Goal: Task Accomplishment & Management: Complete application form

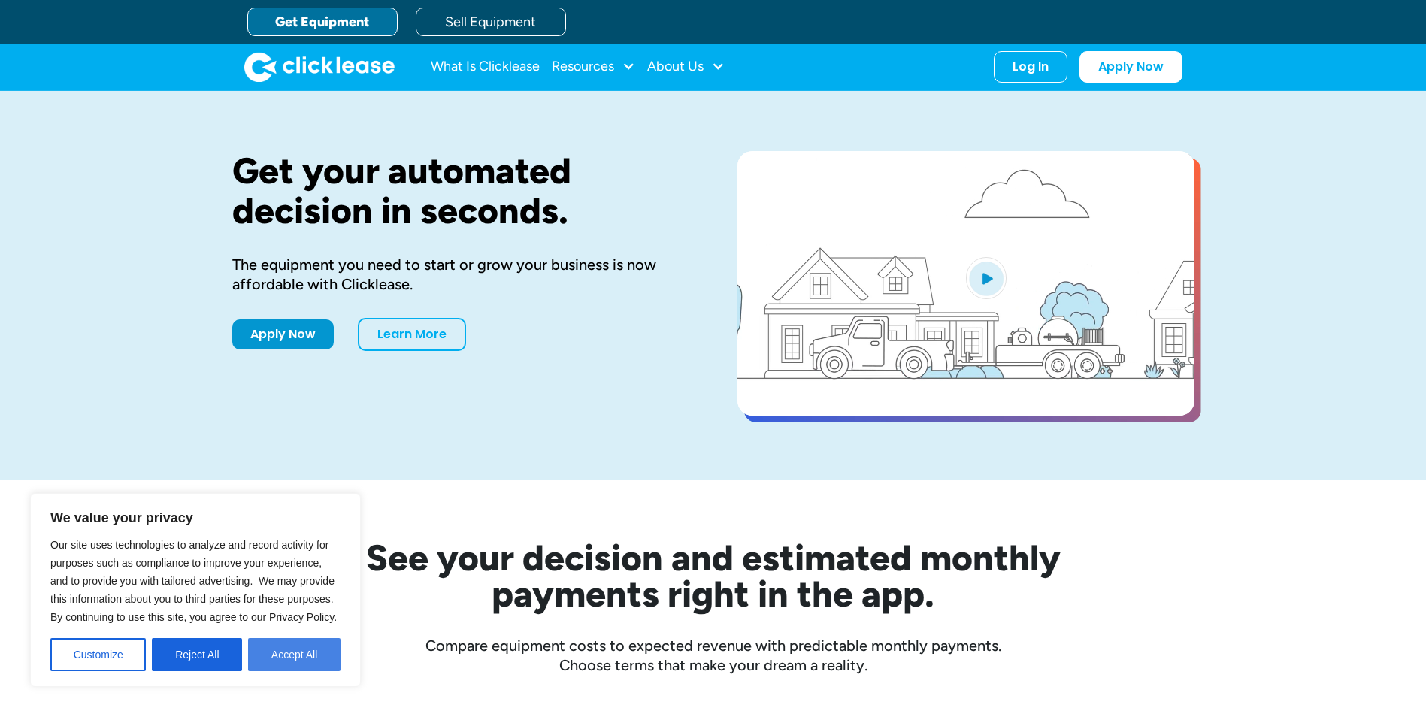
click at [271, 649] on button "Accept All" at bounding box center [294, 654] width 92 height 33
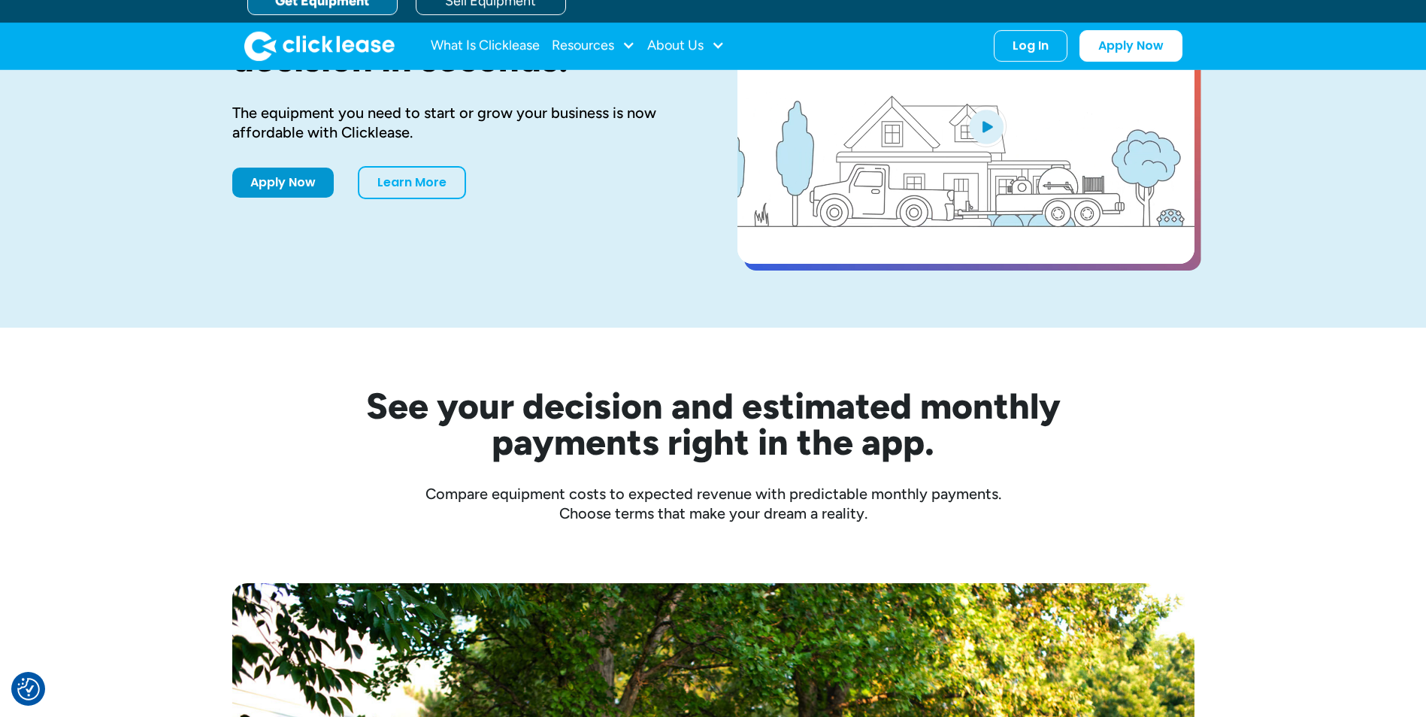
scroll to position [150, 0]
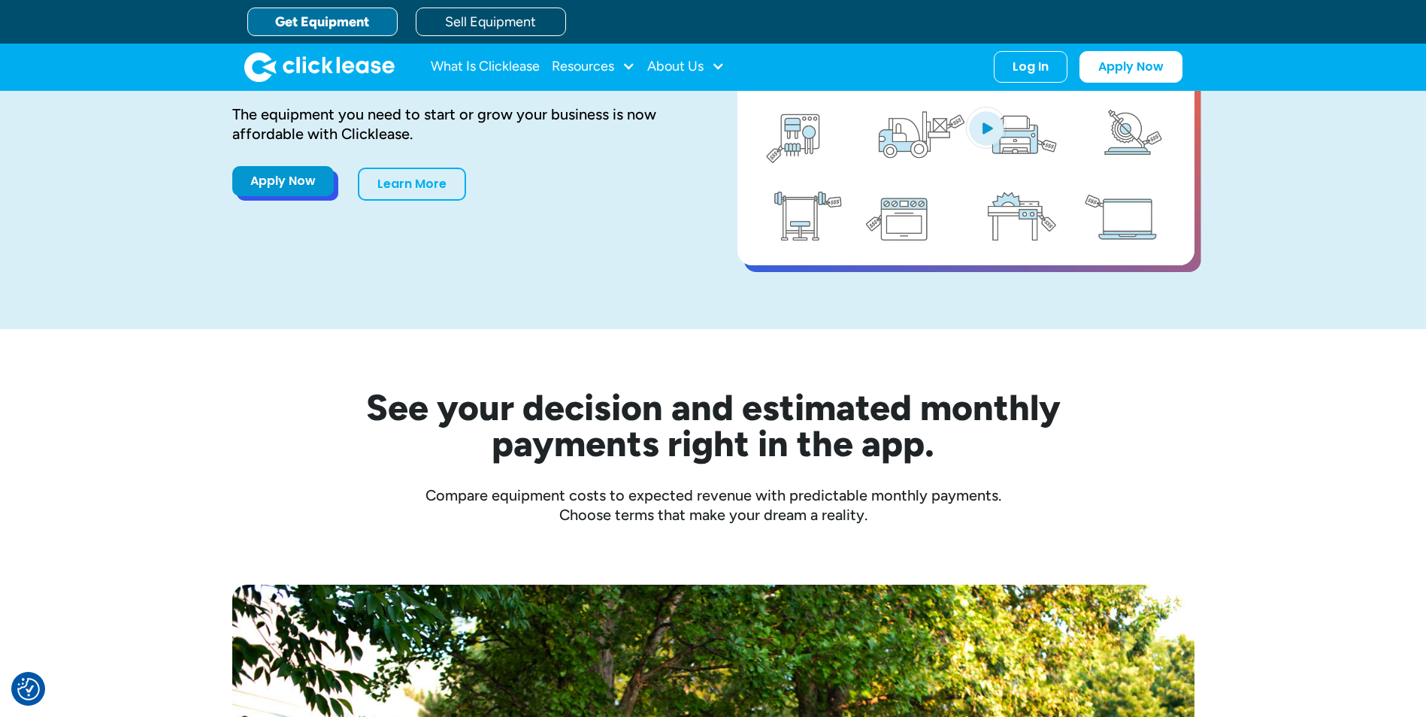
click at [266, 189] on link "Apply Now" at bounding box center [282, 181] width 101 height 30
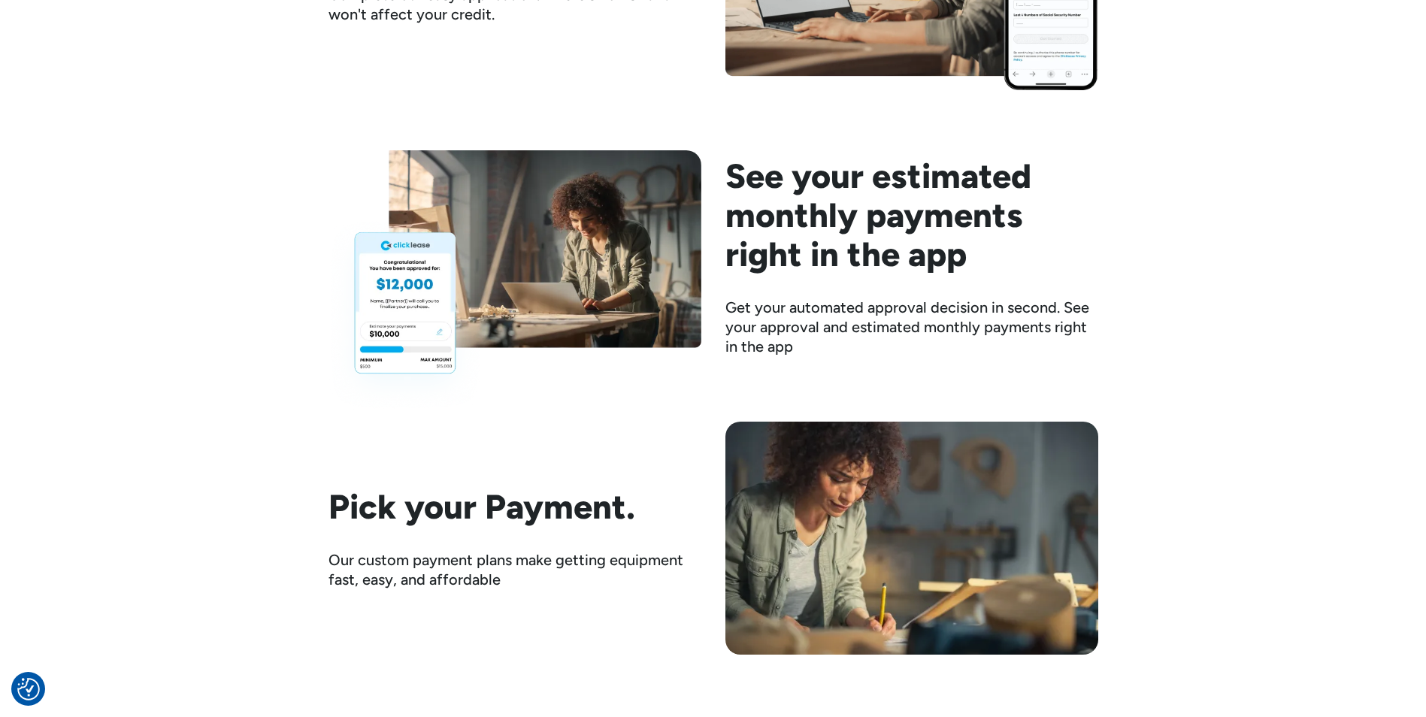
scroll to position [2030, 0]
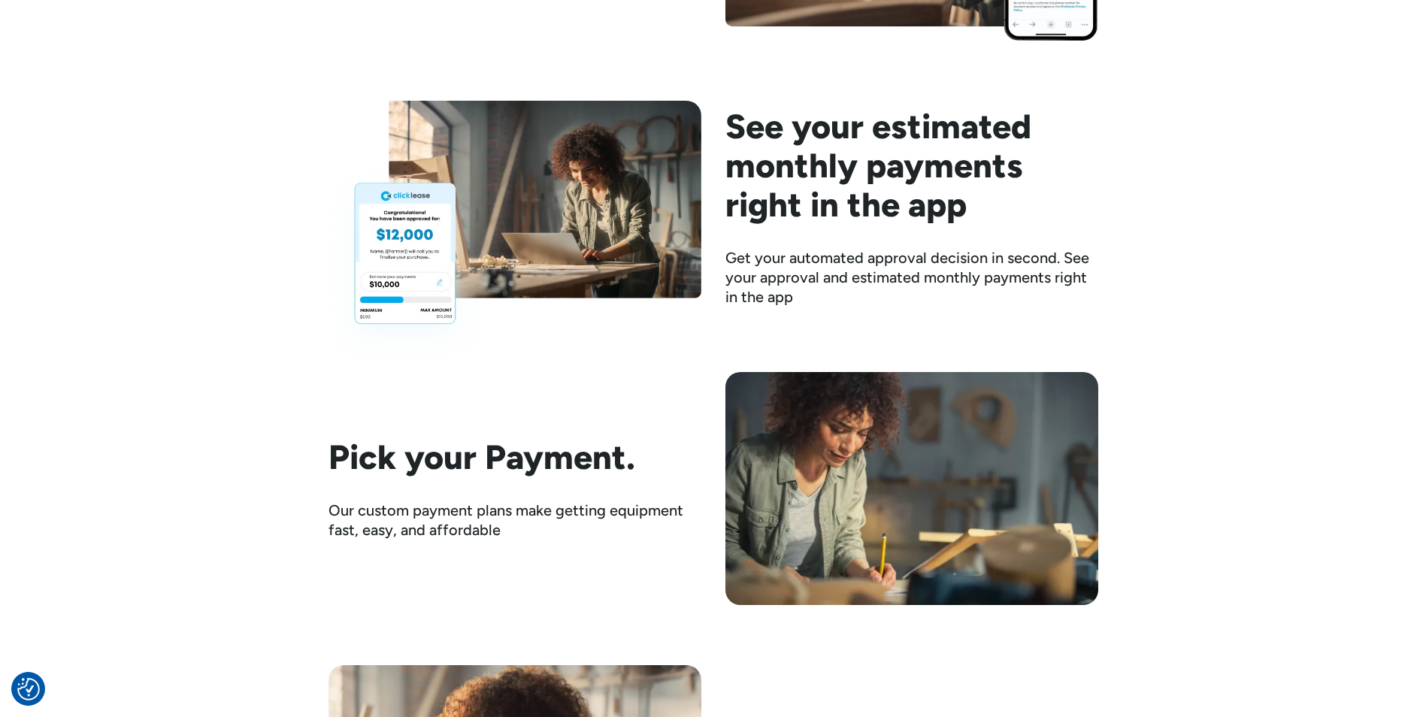
click at [383, 252] on img at bounding box center [514, 231] width 373 height 261
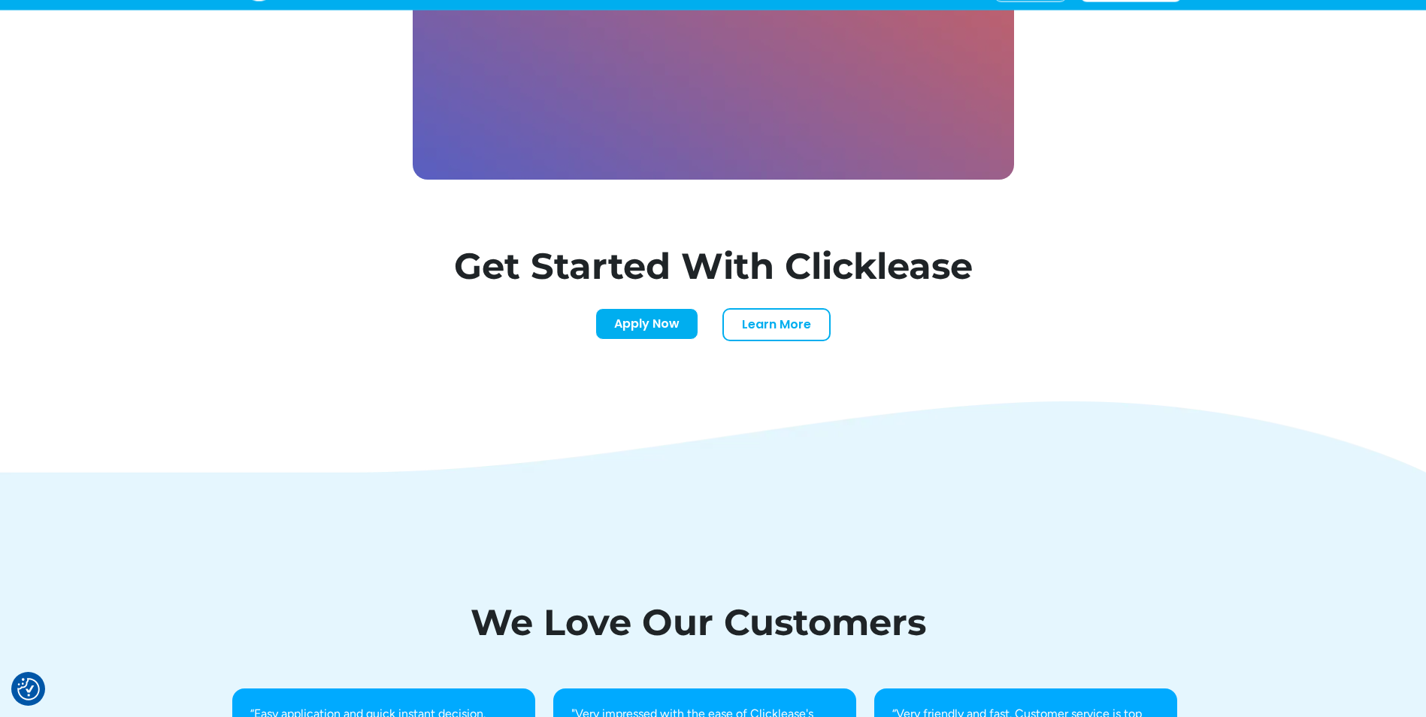
scroll to position [4585, 0]
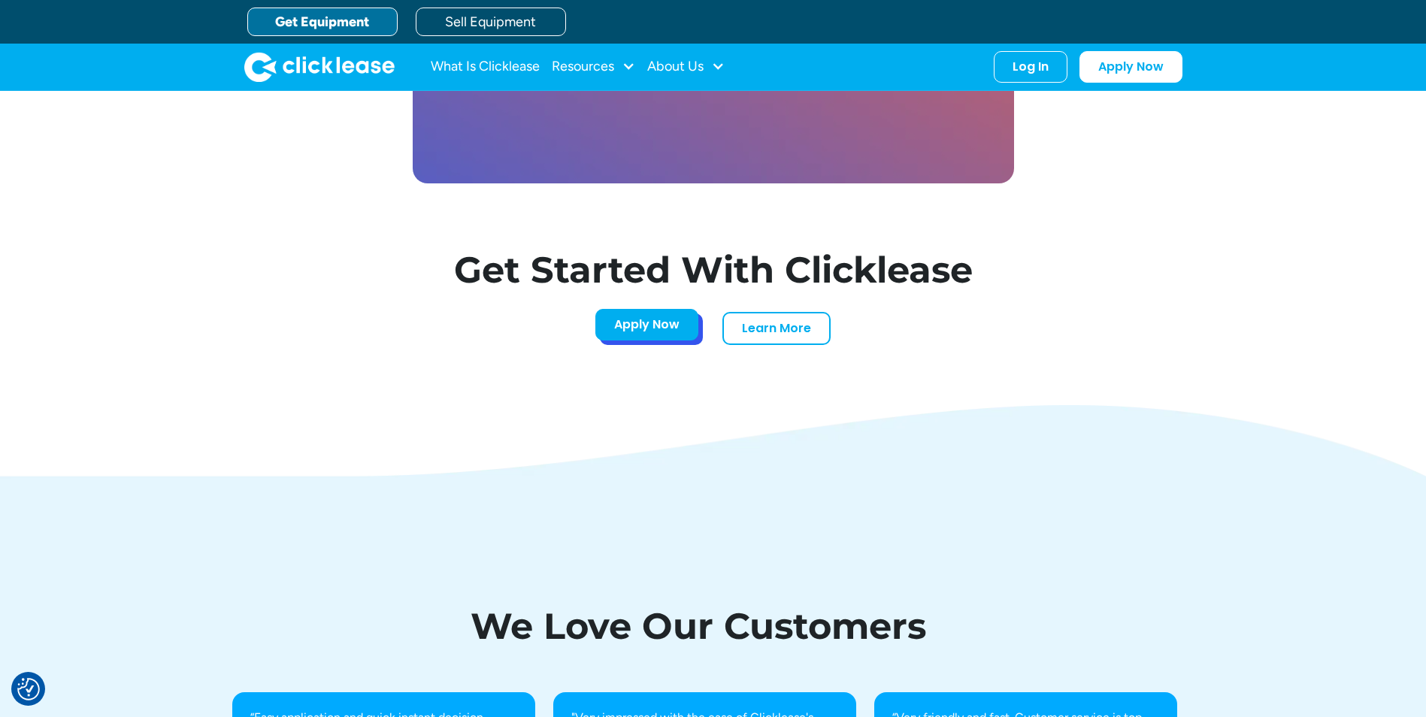
click at [672, 335] on link "Apply Now" at bounding box center [646, 325] width 103 height 32
